Goal: Information Seeking & Learning: Learn about a topic

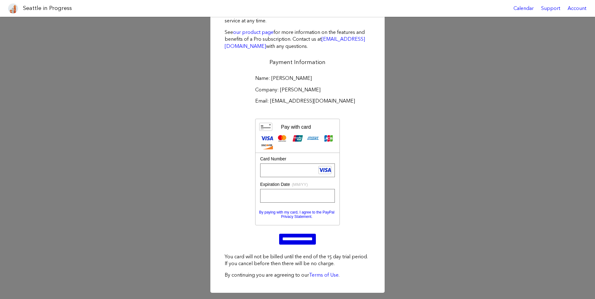
scroll to position [47, 0]
click at [288, 238] on input "**********" at bounding box center [297, 239] width 37 height 11
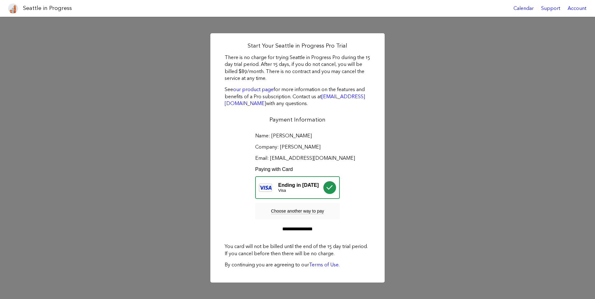
scroll to position [0, 0]
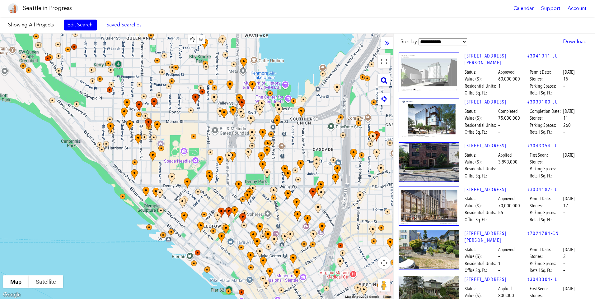
click at [386, 78] on icon at bounding box center [384, 80] width 6 height 7
click at [297, 228] on img at bounding box center [301, 221] width 19 height 27
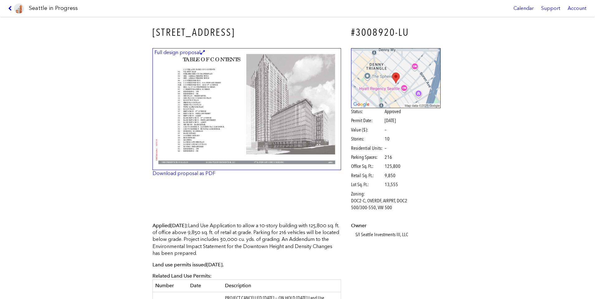
click at [10, 8] on icon at bounding box center [11, 8] width 6 height 5
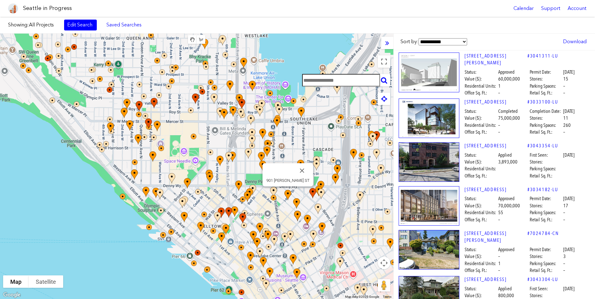
click at [285, 212] on img at bounding box center [291, 201] width 19 height 27
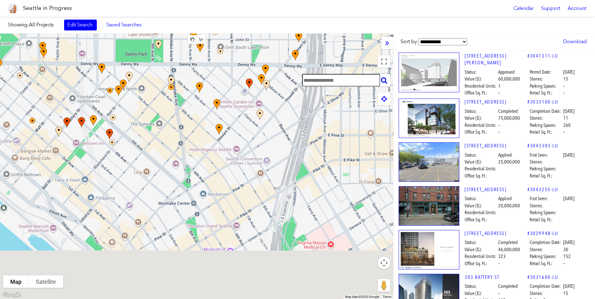
drag, startPoint x: 301, startPoint y: 171, endPoint x: 235, endPoint y: 27, distance: 158.1
click at [231, 6] on body "Seattle in Progress Calendar Support Account About [GEOGRAPHIC_DATA] in Progres…" at bounding box center [297, 149] width 595 height 299
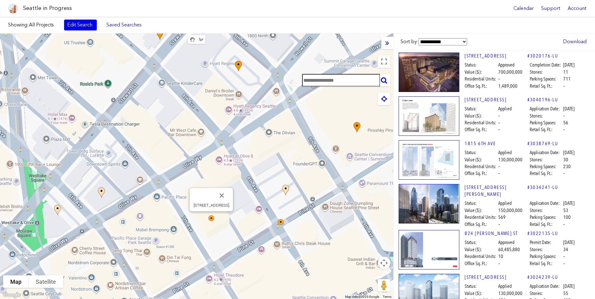
click at [210, 217] on img at bounding box center [215, 222] width 19 height 19
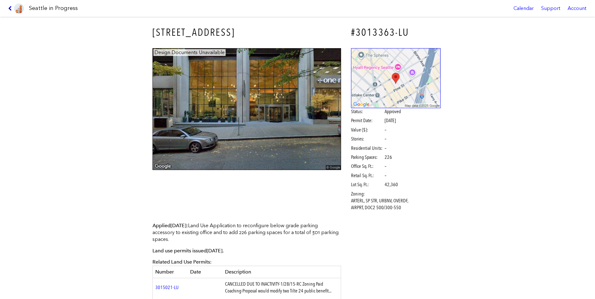
click at [10, 7] on icon at bounding box center [11, 8] width 6 height 5
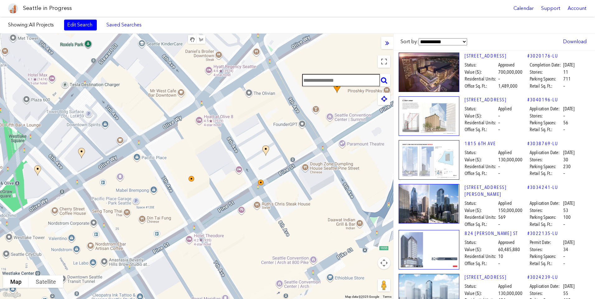
drag, startPoint x: 229, startPoint y: 183, endPoint x: 209, endPoint y: 142, distance: 45.2
click at [209, 142] on div at bounding box center [196, 167] width 393 height 266
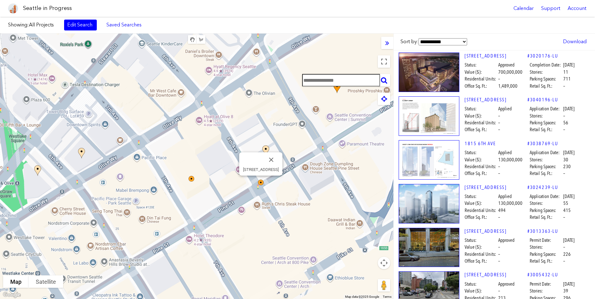
click at [262, 183] on img at bounding box center [264, 186] width 19 height 19
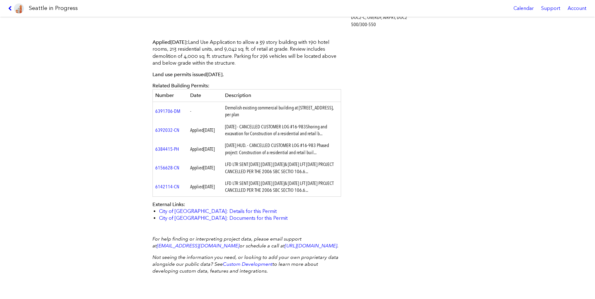
scroll to position [211, 0]
click at [201, 215] on link "City of [GEOGRAPHIC_DATA]: Documents for this Permit" at bounding box center [223, 218] width 128 height 6
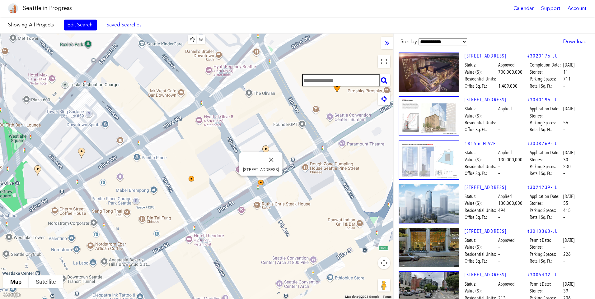
click at [261, 180] on img at bounding box center [264, 186] width 19 height 19
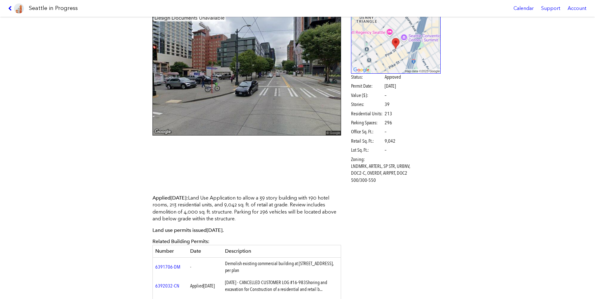
scroll to position [29, 0]
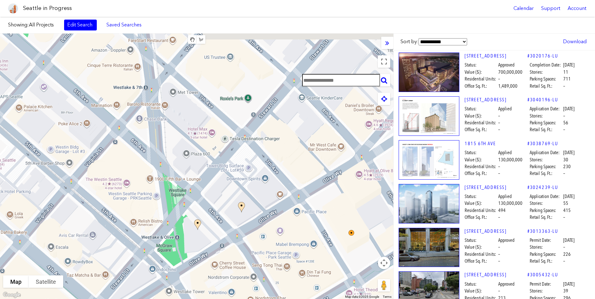
drag, startPoint x: 133, startPoint y: 99, endPoint x: 295, endPoint y: 153, distance: 171.4
click at [295, 153] on div at bounding box center [196, 167] width 393 height 266
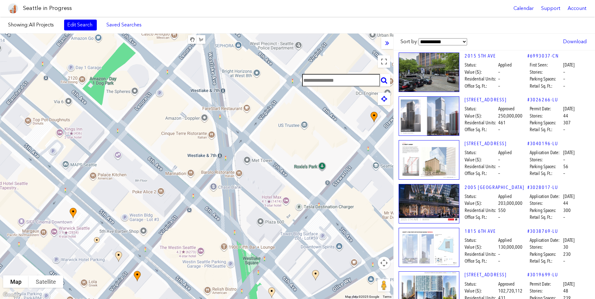
drag, startPoint x: 191, startPoint y: 108, endPoint x: 264, endPoint y: 176, distance: 99.9
click at [264, 176] on div at bounding box center [196, 167] width 393 height 266
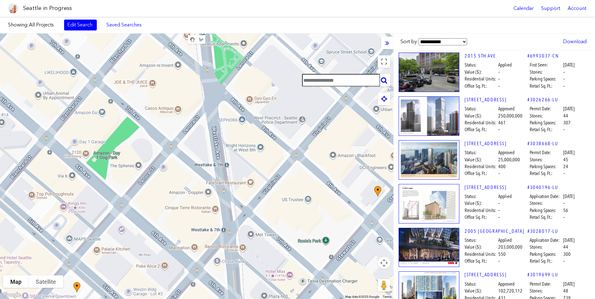
drag, startPoint x: 170, startPoint y: 67, endPoint x: 172, endPoint y: 141, distance: 74.4
click at [172, 141] on div at bounding box center [196, 167] width 393 height 266
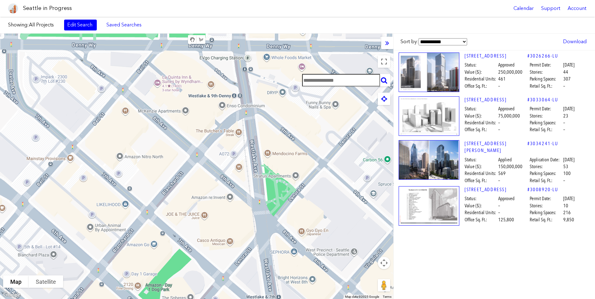
drag, startPoint x: 158, startPoint y: 88, endPoint x: 210, endPoint y: 219, distance: 140.6
click at [210, 220] on div at bounding box center [196, 167] width 393 height 266
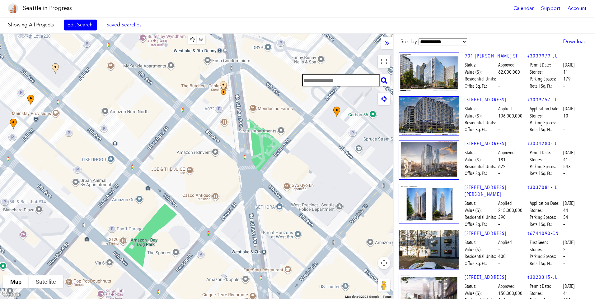
drag, startPoint x: 226, startPoint y: 108, endPoint x: 211, endPoint y: 63, distance: 47.1
click at [211, 63] on div at bounding box center [196, 167] width 393 height 266
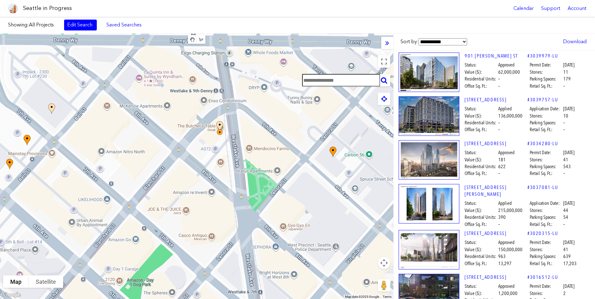
drag, startPoint x: 195, startPoint y: 77, endPoint x: 192, endPoint y: 118, distance: 40.9
click at [192, 118] on div at bounding box center [196, 167] width 393 height 266
click at [218, 125] on img at bounding box center [223, 132] width 19 height 27
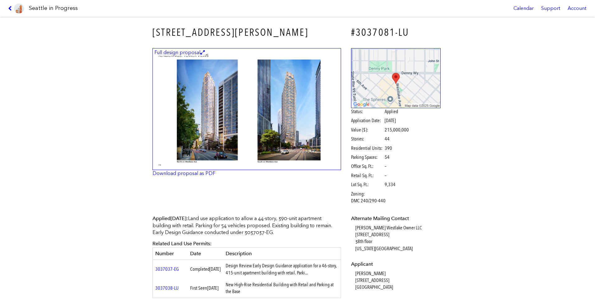
click at [213, 93] on img at bounding box center [246, 109] width 189 height 122
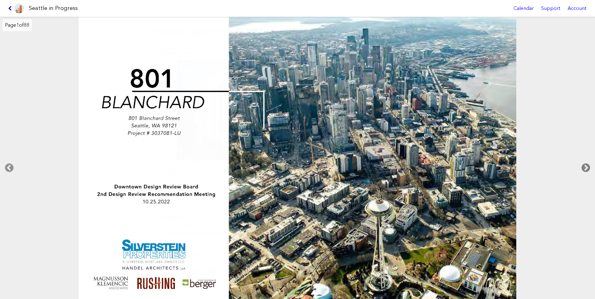
click at [583, 166] on icon at bounding box center [585, 168] width 18 height 20
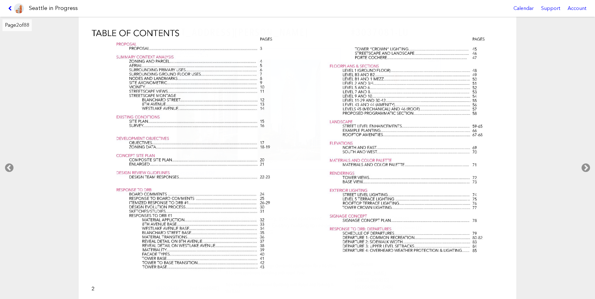
drag, startPoint x: 583, startPoint y: 161, endPoint x: 575, endPoint y: 158, distance: 9.1
click at [575, 160] on div "Page 2 of 88" at bounding box center [297, 158] width 595 height 282
click at [582, 165] on icon at bounding box center [585, 168] width 18 height 20
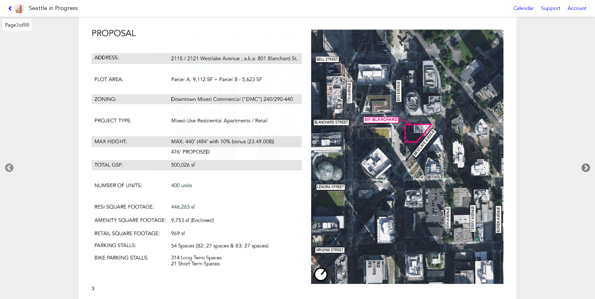
click at [586, 166] on icon at bounding box center [585, 168] width 18 height 20
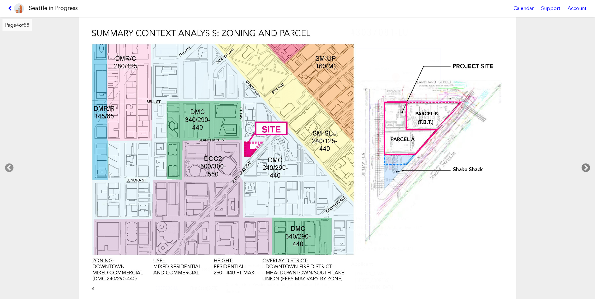
click at [586, 166] on icon at bounding box center [585, 168] width 18 height 20
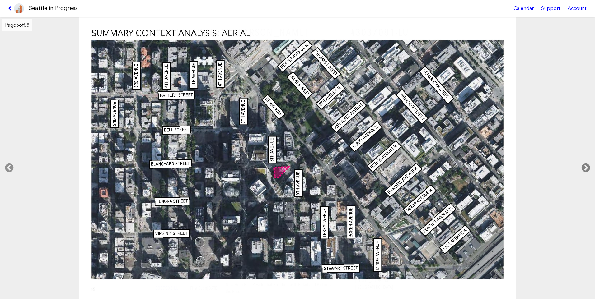
click at [586, 166] on icon at bounding box center [585, 168] width 18 height 20
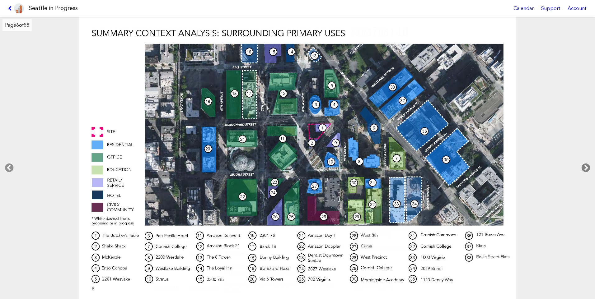
click at [586, 166] on icon at bounding box center [585, 168] width 18 height 20
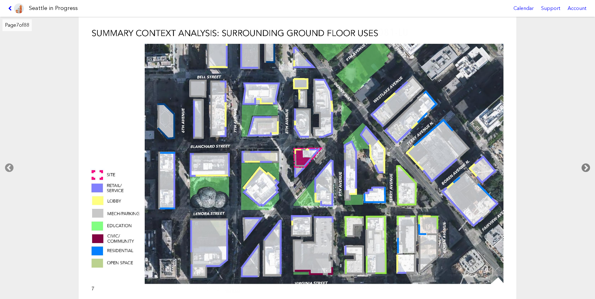
click at [586, 165] on icon at bounding box center [585, 168] width 18 height 20
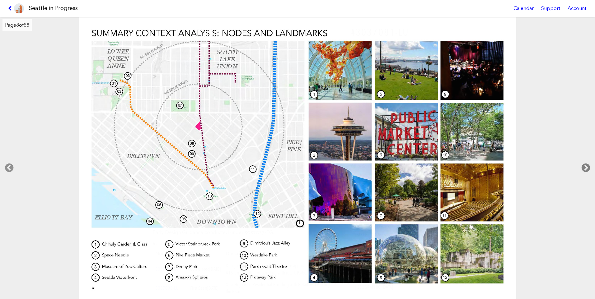
click at [586, 165] on icon at bounding box center [585, 168] width 18 height 20
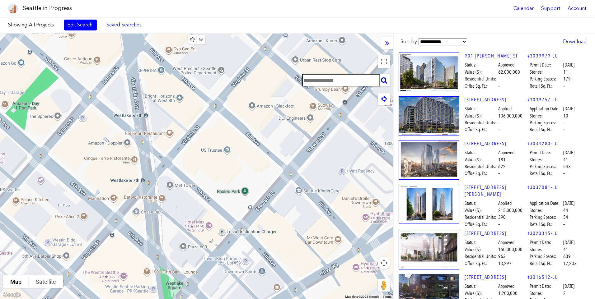
drag, startPoint x: 289, startPoint y: 203, endPoint x: 174, endPoint y: 26, distance: 211.3
click at [174, 26] on div "Showing: All Projects Edit Search Saved Searches Added to Saved Searches Done C…" at bounding box center [297, 158] width 595 height 282
click at [174, 26] on span "Showing: All Projects Edit Search Saved Searches Added to Saved Searches" at bounding box center [98, 25] width 180 height 11
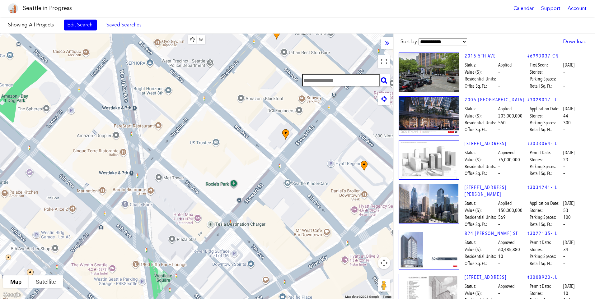
drag, startPoint x: 206, startPoint y: 84, endPoint x: 195, endPoint y: 78, distance: 12.3
click at [195, 78] on div at bounding box center [196, 167] width 393 height 266
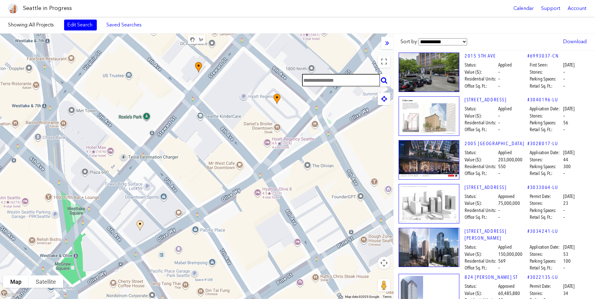
drag, startPoint x: 240, startPoint y: 135, endPoint x: 154, endPoint y: 69, distance: 108.9
click at [154, 69] on div at bounding box center [196, 167] width 393 height 266
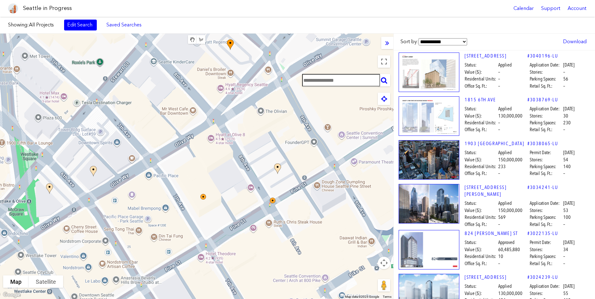
drag, startPoint x: 218, startPoint y: 143, endPoint x: 191, endPoint y: 114, distance: 39.6
click at [191, 114] on div at bounding box center [196, 167] width 393 height 266
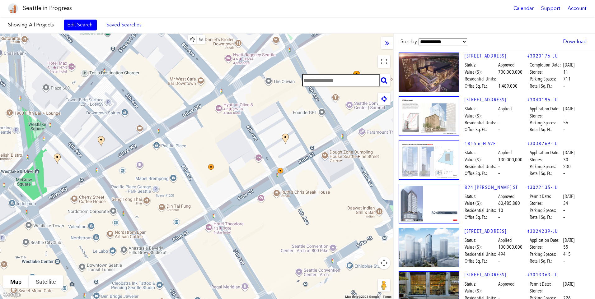
drag, startPoint x: 209, startPoint y: 185, endPoint x: 217, endPoint y: 155, distance: 31.5
click at [217, 155] on div at bounding box center [196, 167] width 393 height 266
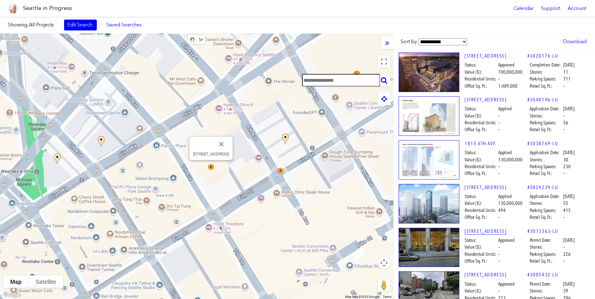
click at [482, 229] on link "[STREET_ADDRESS]" at bounding box center [495, 231] width 63 height 7
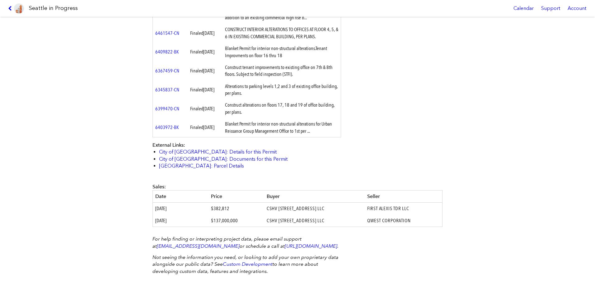
scroll to position [777, 0]
click at [198, 156] on link "City of [GEOGRAPHIC_DATA]: Documents for this Permit" at bounding box center [223, 159] width 128 height 6
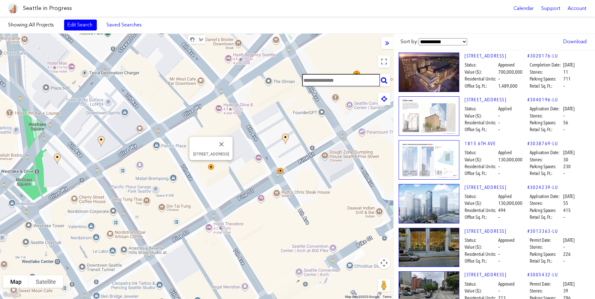
scroll to position [19, 0]
